Goal: Task Accomplishment & Management: Manage account settings

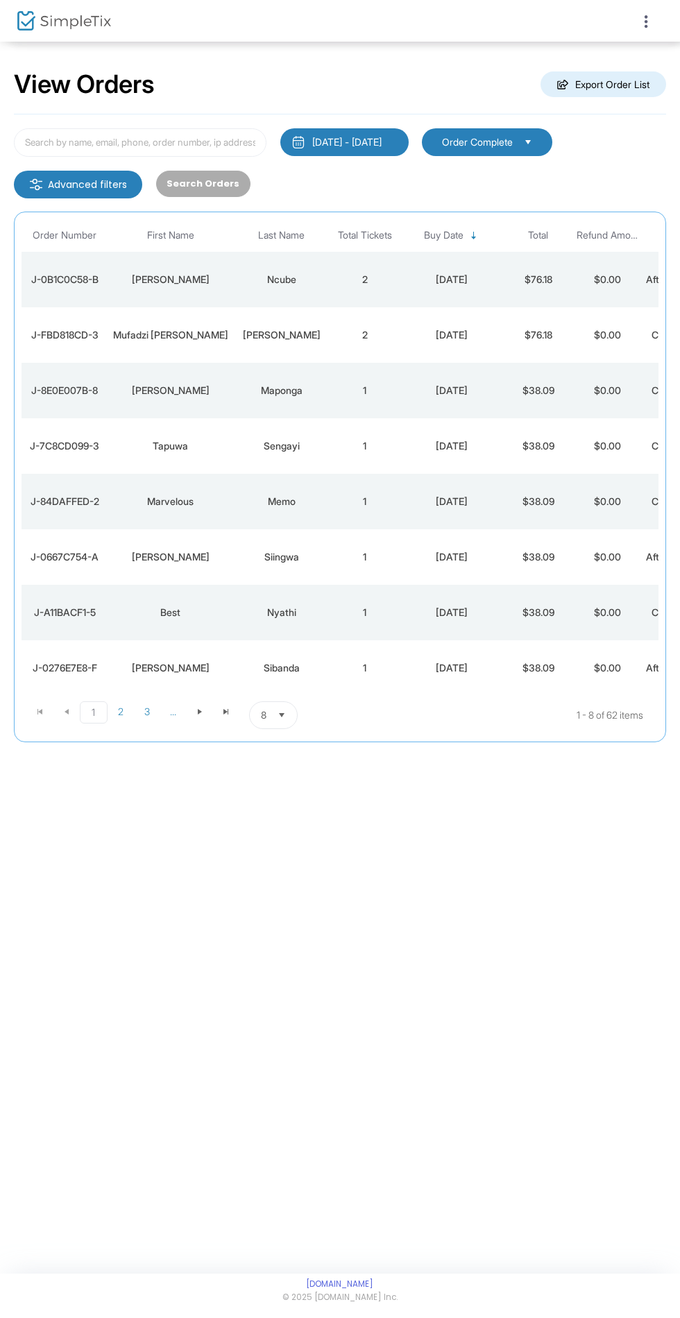
click at [656, 22] on span at bounding box center [652, 20] width 19 height 13
click at [653, 27] on div at bounding box center [501, 21] width 323 height 42
click at [652, 12] on div at bounding box center [501, 21] width 323 height 42
click at [660, 8] on div at bounding box center [501, 21] width 323 height 42
click at [643, 26] on icon at bounding box center [646, 21] width 12 height 17
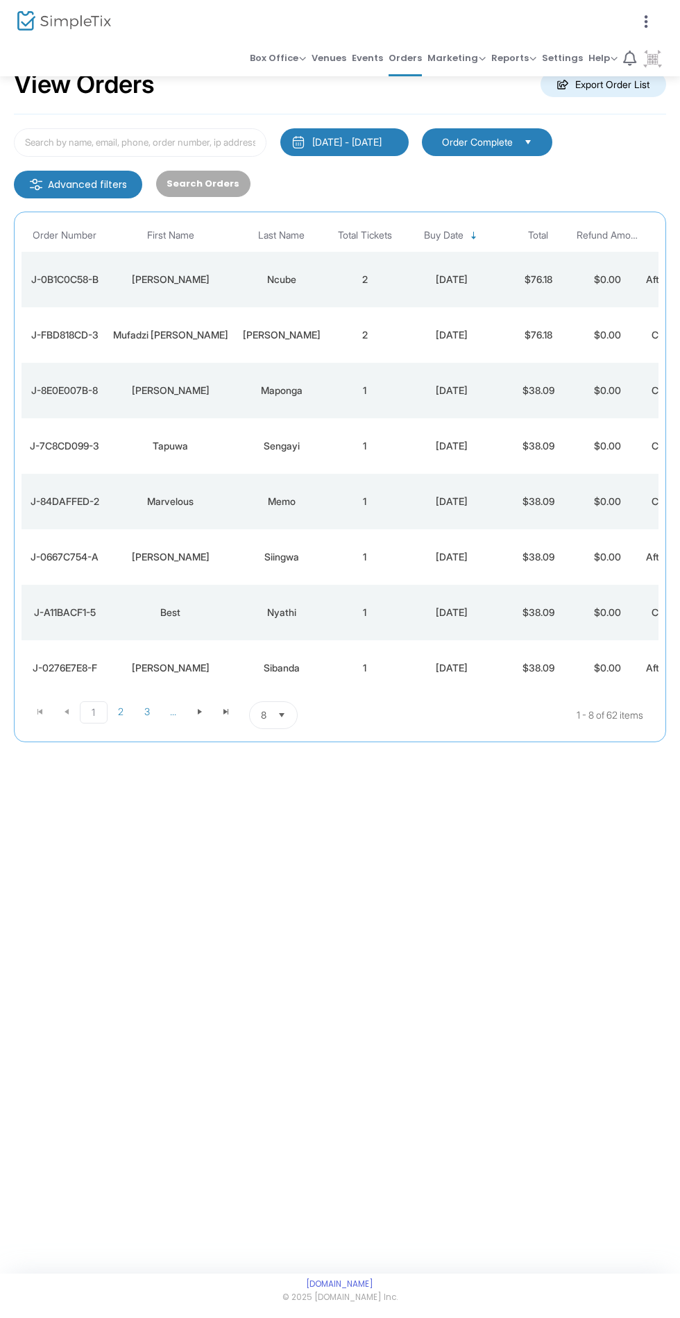
click at [661, 58] on img at bounding box center [653, 60] width 22 height 22
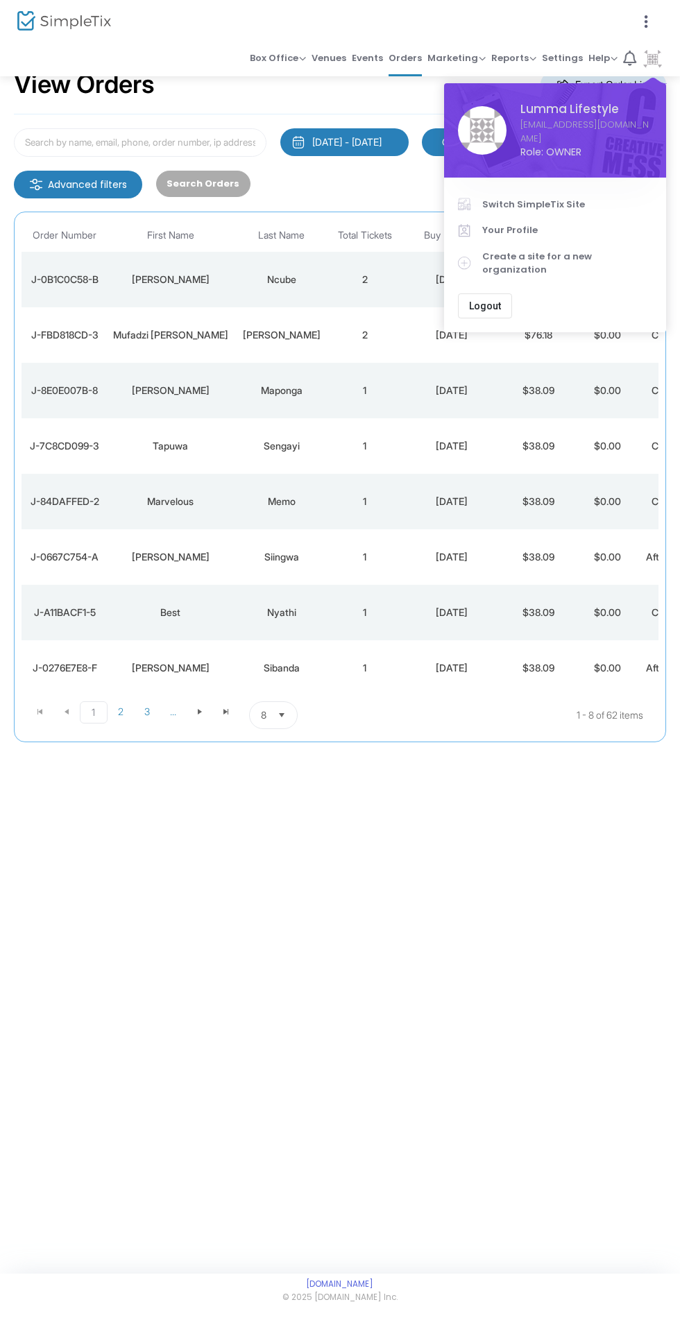
click at [585, 230] on span "Your Profile" at bounding box center [567, 230] width 170 height 14
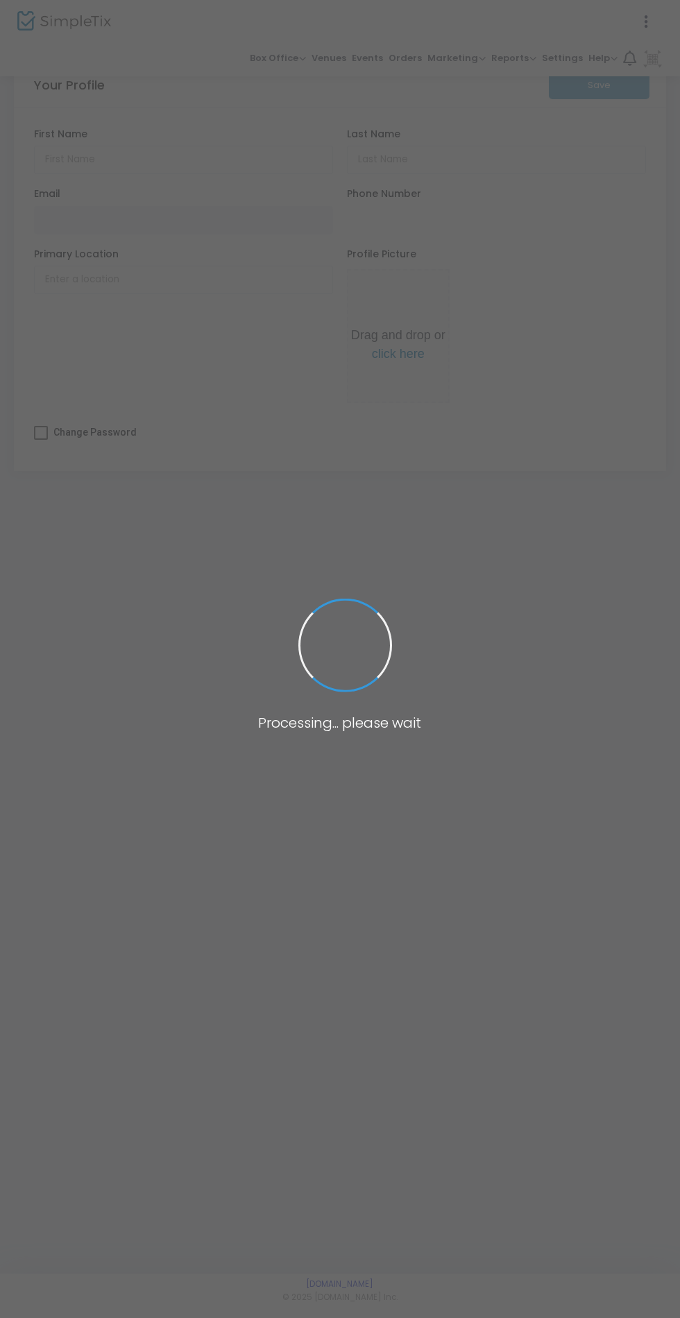
type input "Lumma"
type input "Lifestyle"
type input "[EMAIL_ADDRESS][DOMAIN_NAME]"
type input "(04) 9882 7548"
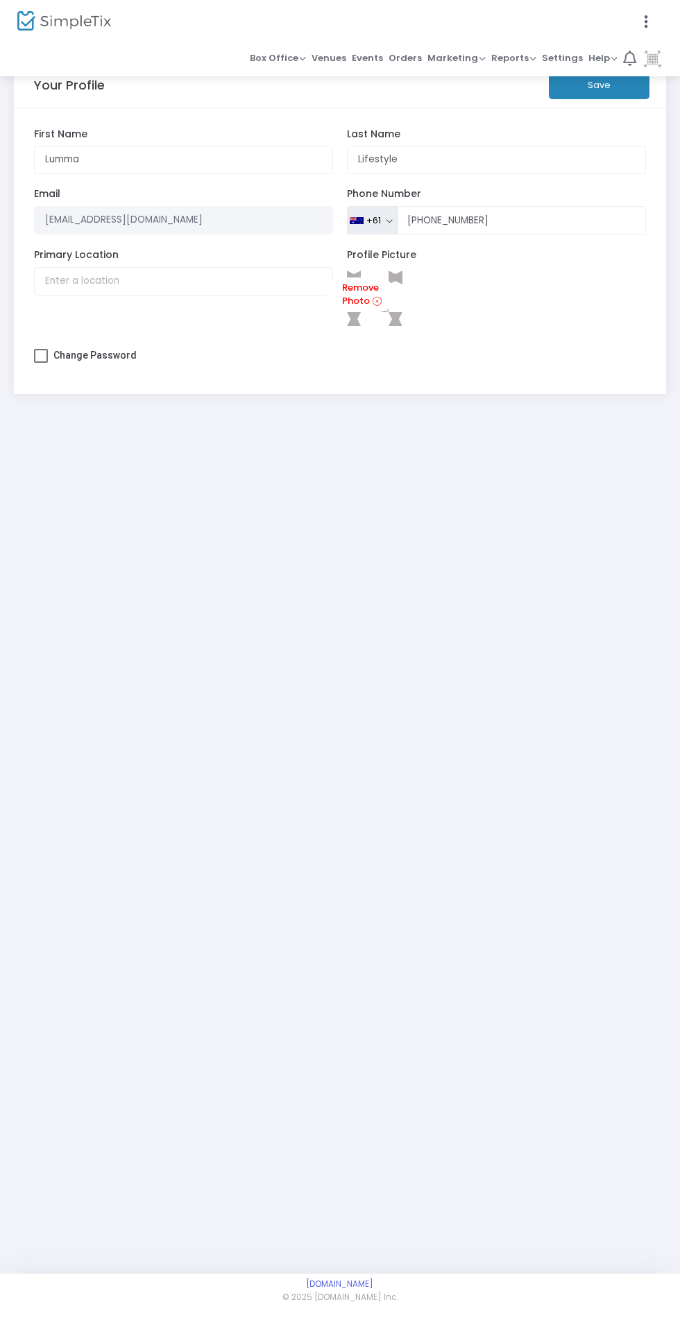
click at [663, 59] on div at bounding box center [340, 659] width 680 height 1318
click at [649, 21] on icon at bounding box center [646, 21] width 12 height 17
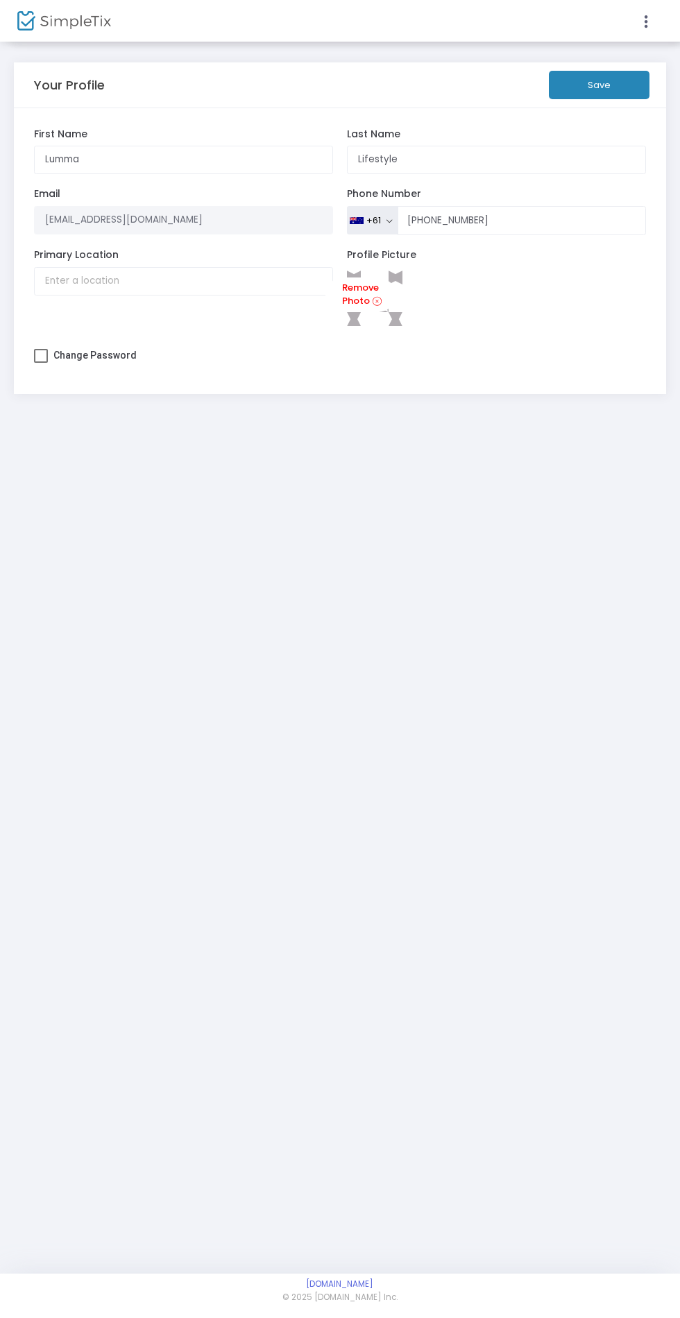
click at [648, 21] on icon at bounding box center [646, 21] width 12 height 17
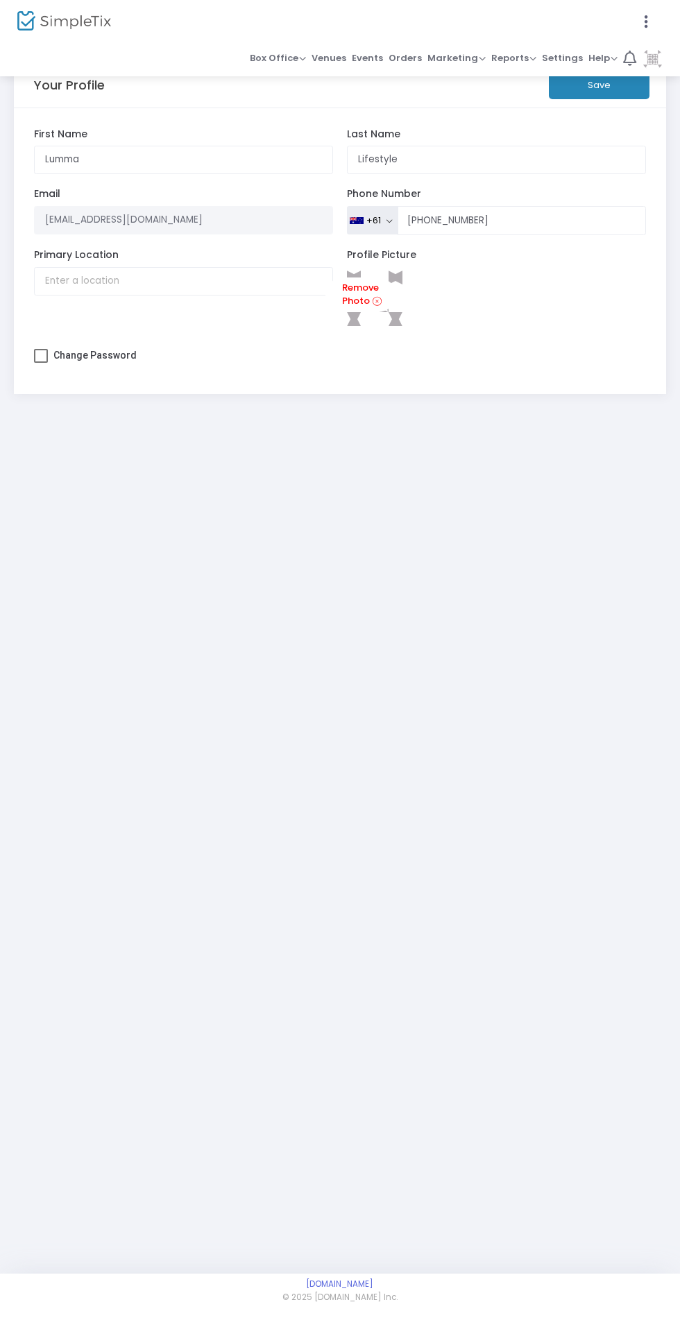
click at [653, 69] on img at bounding box center [653, 60] width 22 height 22
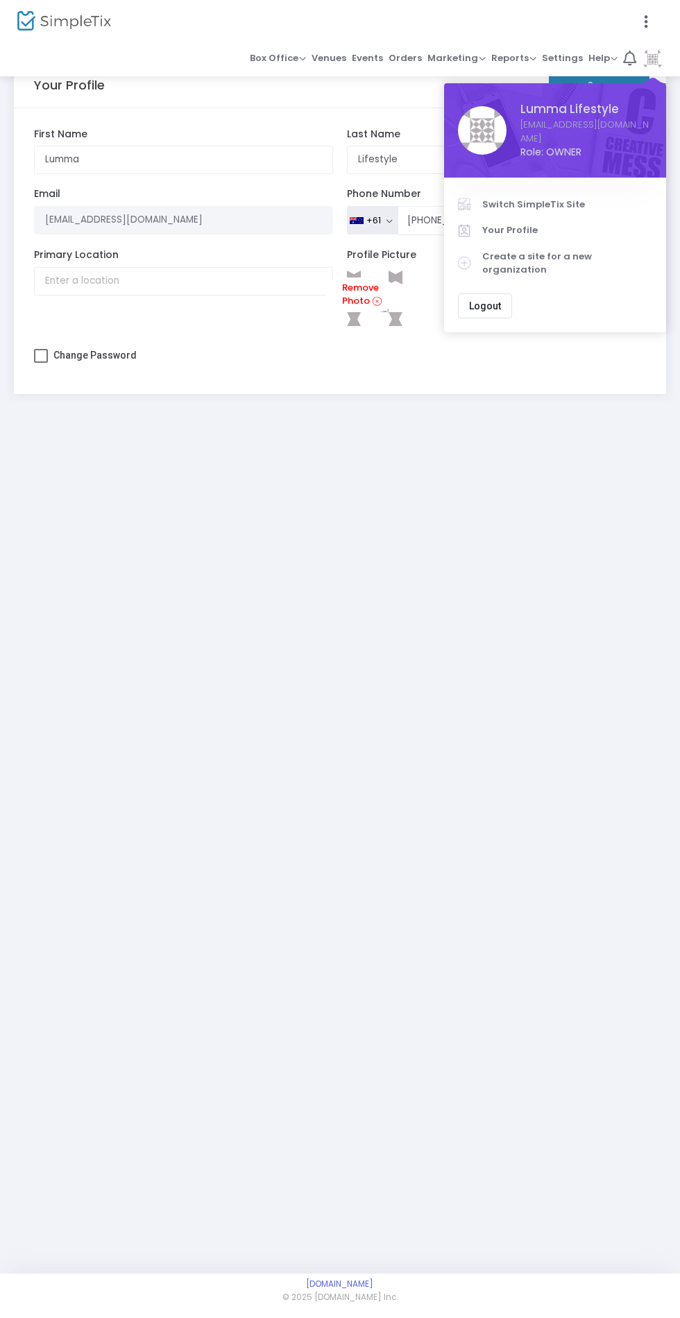
click at [563, 208] on span "Switch SimpleTix Site" at bounding box center [567, 205] width 170 height 14
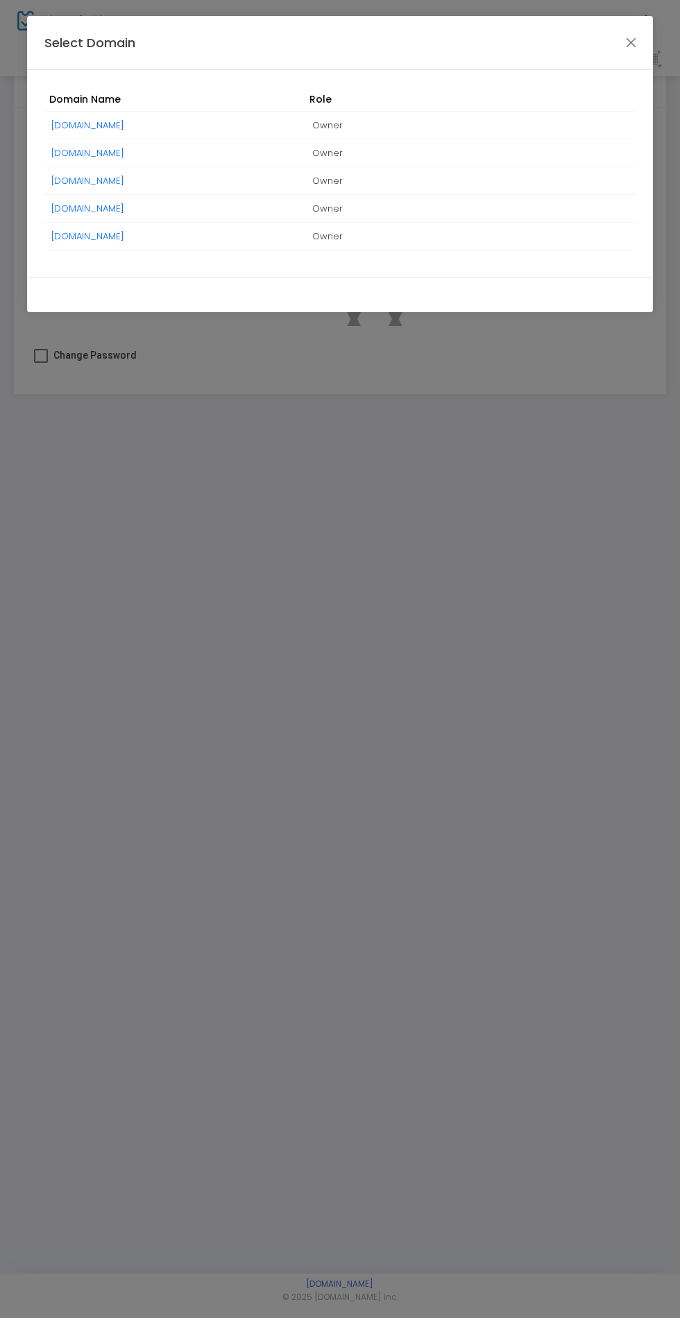
click at [124, 236] on link "herfavouritemelbourne.simpletix.com" at bounding box center [87, 236] width 73 height 13
